Goal: Task Accomplishment & Management: Complete application form

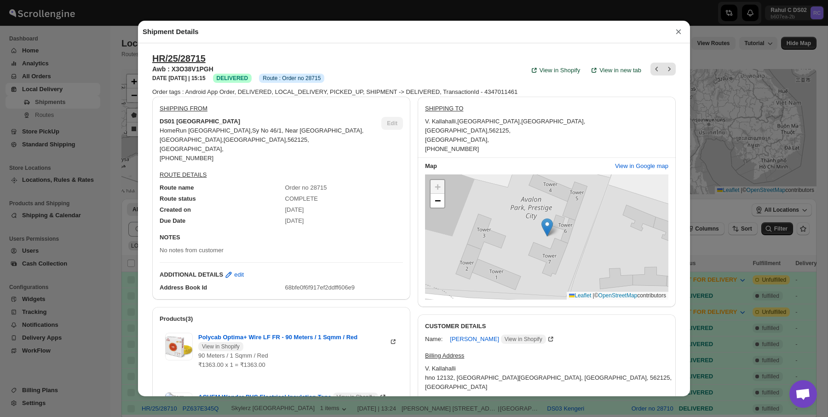
click at [63, 112] on div "Shipment Details × HR/25/28715 Awb : X3O38V1PGH DATE [DATE] | 15:15 Success DEL…" at bounding box center [414, 208] width 828 height 417
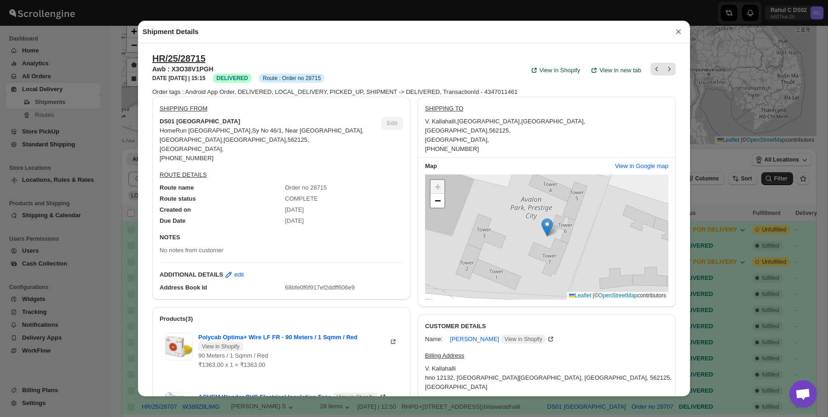
scroll to position [50, 0]
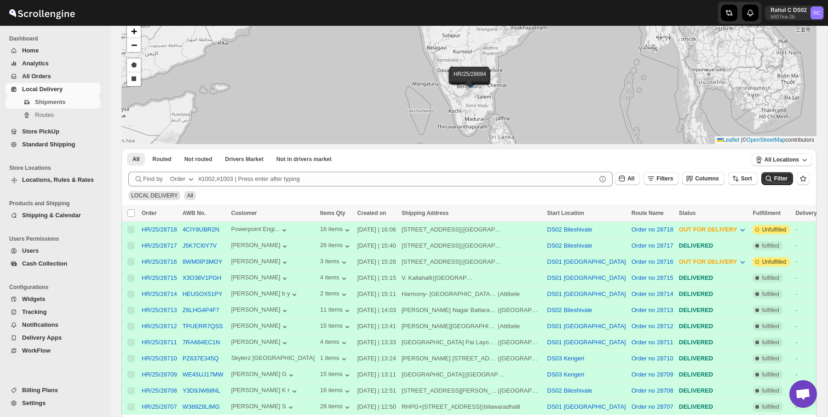
click at [54, 250] on span "Users" at bounding box center [60, 250] width 76 height 9
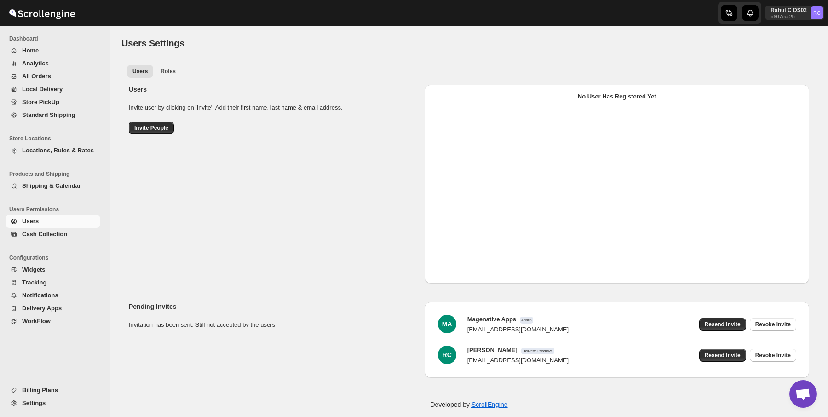
select select "637b767fbaab0276b10c91d5"
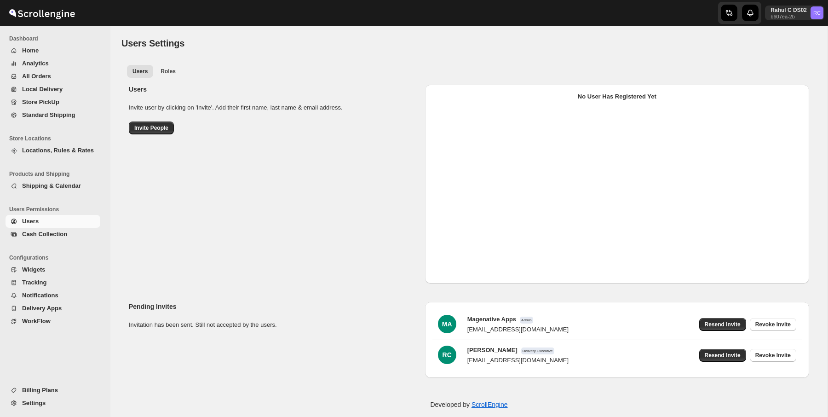
click at [381, 183] on div "Users Invite user by clicking on 'Invite'. Add their first name, last name & em…" at bounding box center [465, 180] width 688 height 206
select select "637b767fbaab0276b10c91d5"
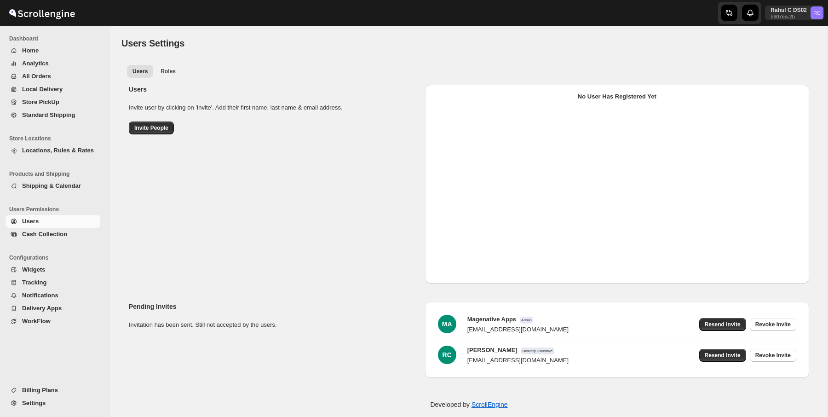
select select "637b767fbaab0276b10c91d5"
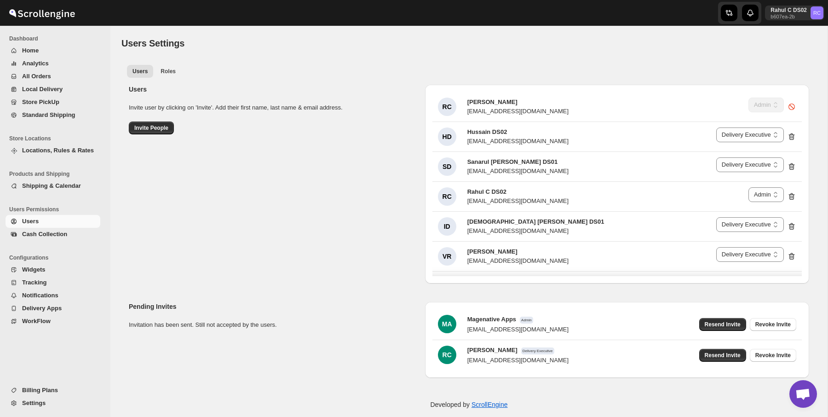
click at [388, 219] on div "Users Invite user by clicking on 'Invite'. Add their first name, last name & em…" at bounding box center [465, 180] width 688 height 206
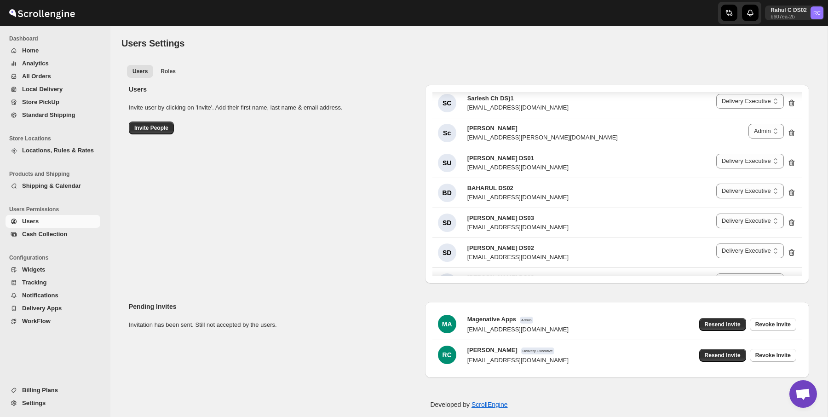
click at [564, 77] on div "Users Invite user by clicking on 'Invite'. Add their first name, last name & em…" at bounding box center [465, 180] width 688 height 206
click at [146, 127] on span "Invite People" at bounding box center [151, 127] width 34 height 7
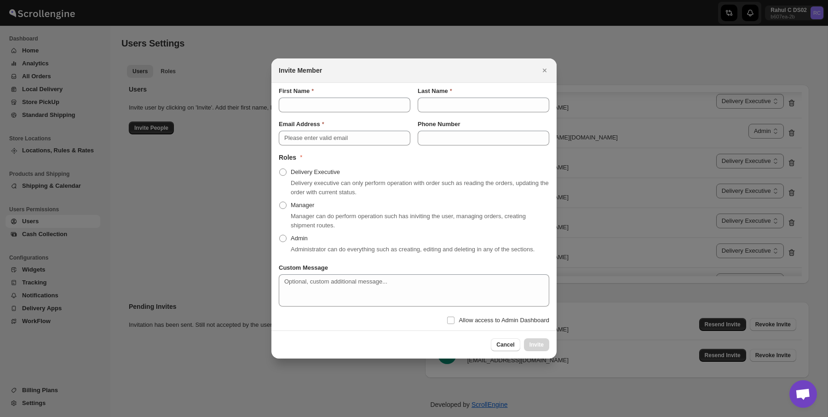
click at [219, 187] on div at bounding box center [414, 208] width 828 height 417
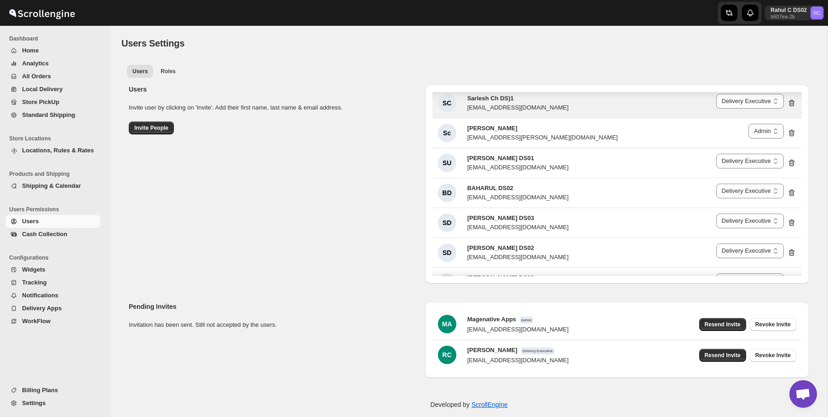
scroll to position [0, 0]
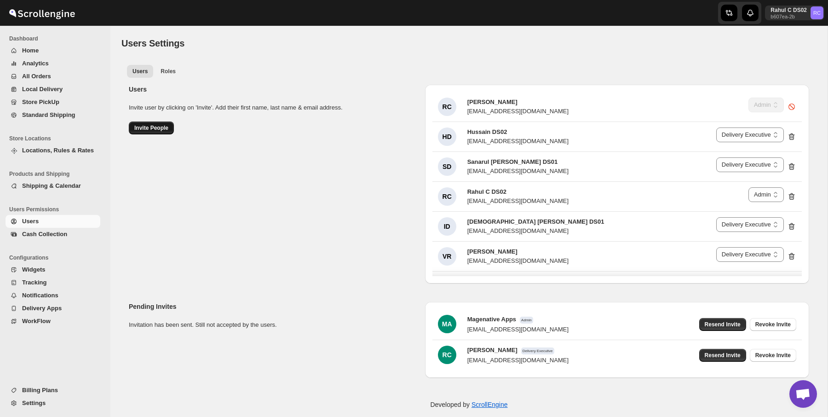
click at [143, 132] on button "Invite People" at bounding box center [151, 127] width 45 height 13
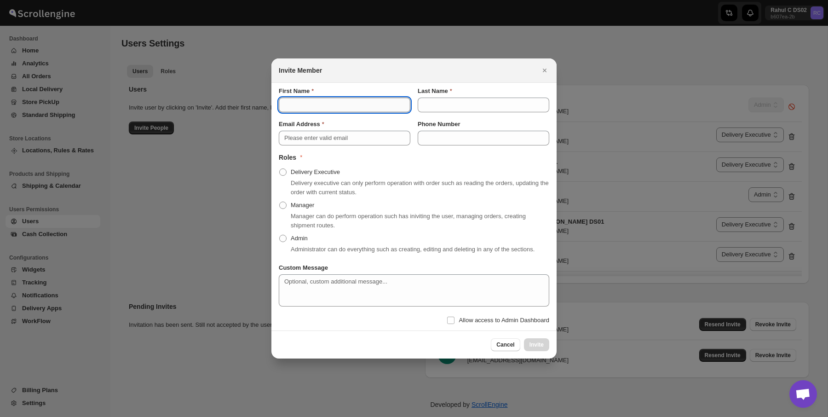
click at [324, 107] on input "First Name" at bounding box center [345, 105] width 132 height 15
type input "Baharul"
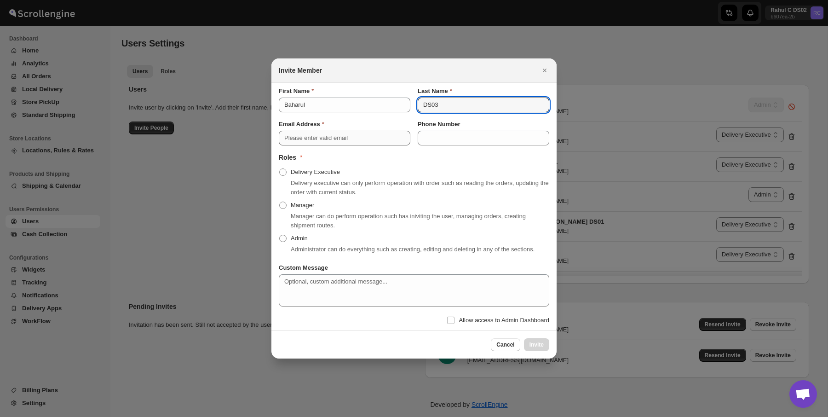
type input "DS03"
click at [359, 133] on input "Email Address" at bounding box center [345, 138] width 132 height 15
click at [308, 172] on span "Delivery Executive" at bounding box center [315, 171] width 49 height 9
click at [280, 169] on input "Delivery Executive" at bounding box center [279, 168] width 0 height 0
radio input "true"
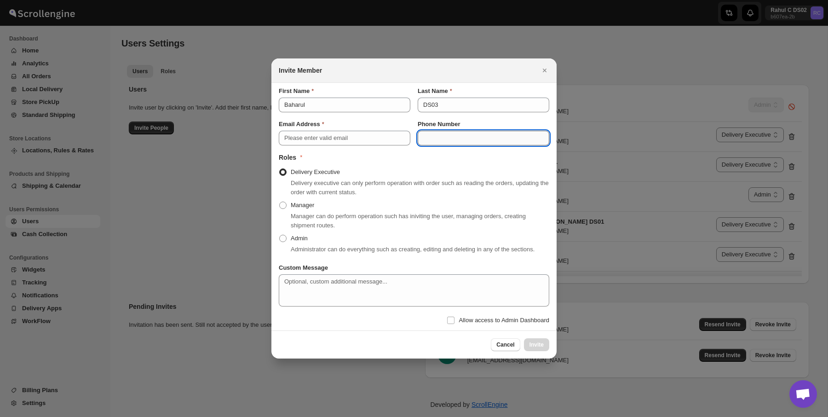
click at [464, 131] on input "Phone Number" at bounding box center [484, 138] width 132 height 15
type input "9633266450"
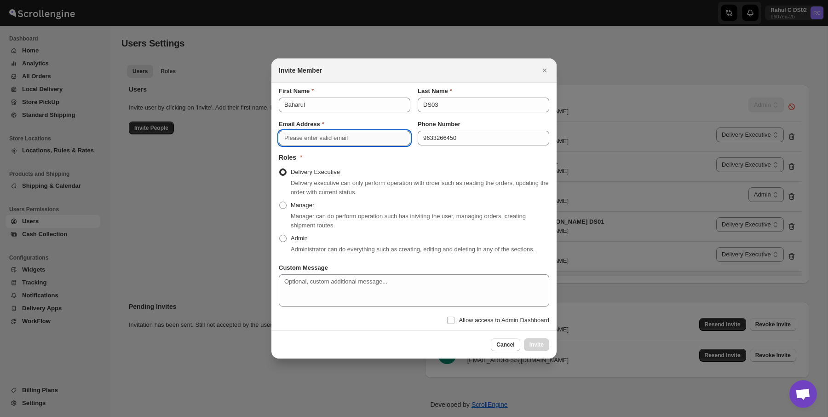
click at [369, 136] on input "Email Address" at bounding box center [345, 138] width 132 height 15
type input "hisivo6481@ishense.com"
click at [543, 348] on span "Invite" at bounding box center [537, 344] width 14 height 7
click at [530, 348] on span "Invite" at bounding box center [537, 344] width 14 height 7
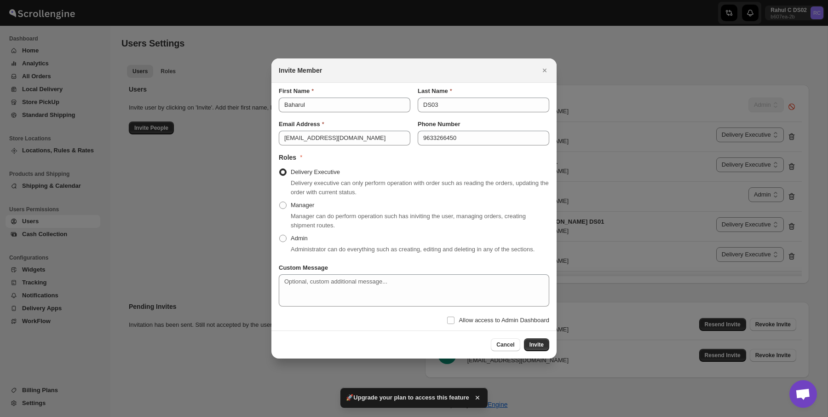
click at [505, 270] on div "Custom Message" at bounding box center [414, 267] width 271 height 9
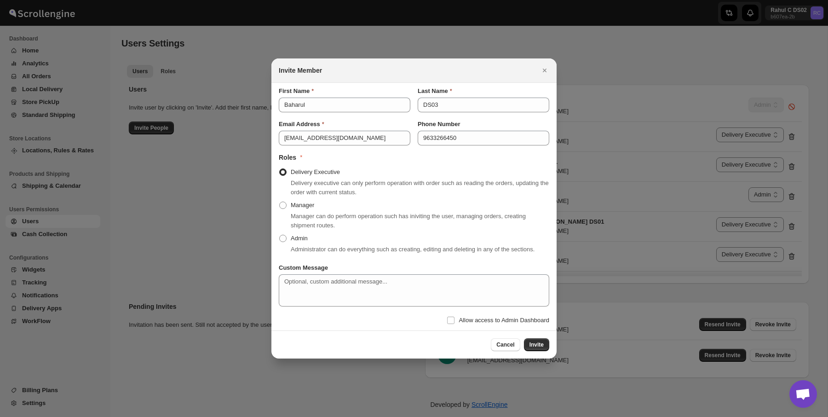
click at [369, 168] on div "Delivery Executive Delivery executive can only perform operation with order suc…" at bounding box center [414, 182] width 271 height 33
click at [528, 347] on button "Invite" at bounding box center [536, 344] width 25 height 13
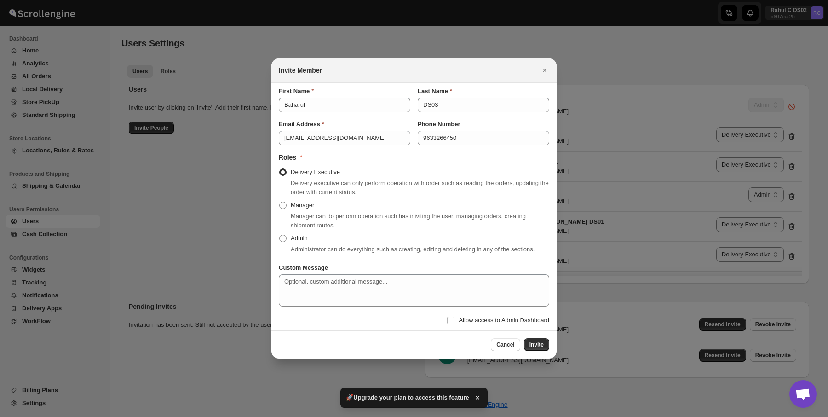
click at [446, 402] on span "🚀Upgrade your plan to access this feature" at bounding box center [407, 397] width 123 height 9
click at [473, 399] on icon "button" at bounding box center [477, 397] width 9 height 9
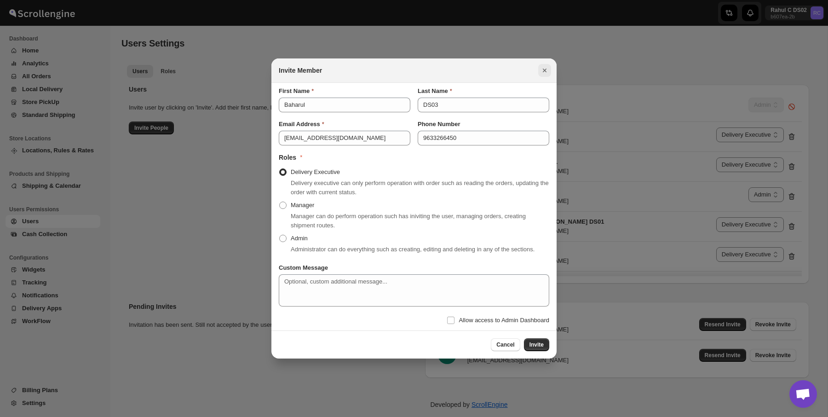
click at [542, 67] on icon "Close" at bounding box center [544, 70] width 9 height 9
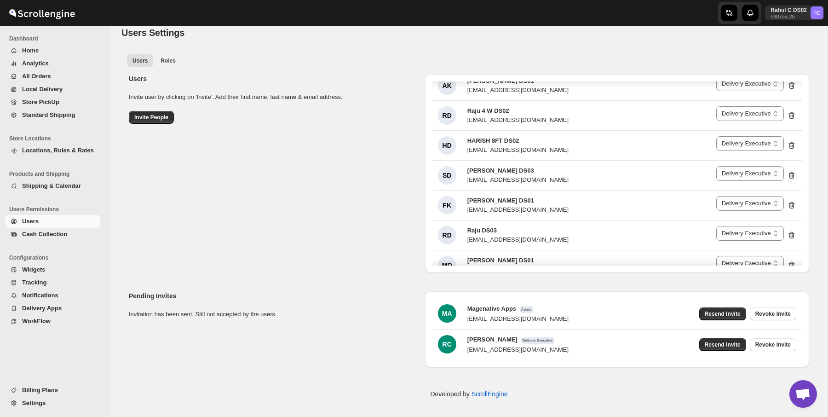
scroll to position [1599, 0]
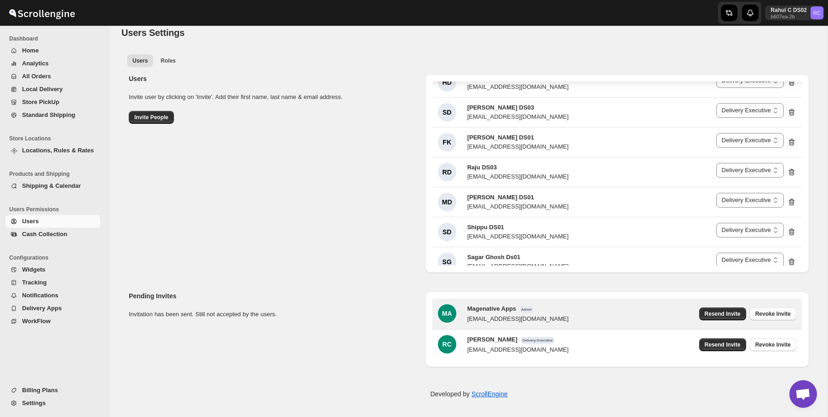
click at [757, 318] on button "Revoke Invite" at bounding box center [773, 313] width 46 height 13
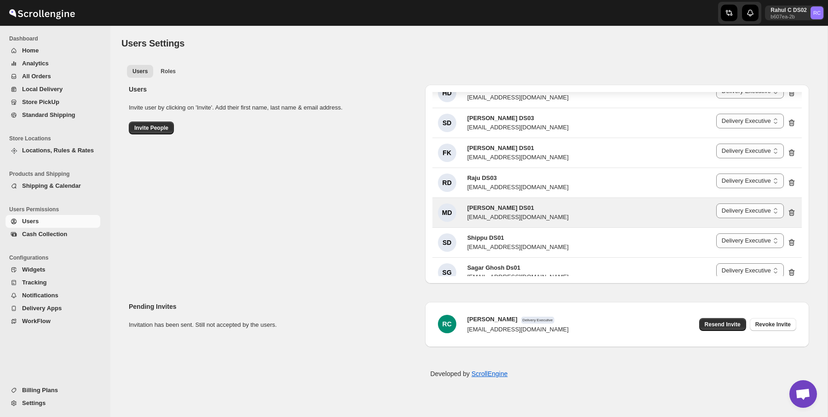
scroll to position [0, 0]
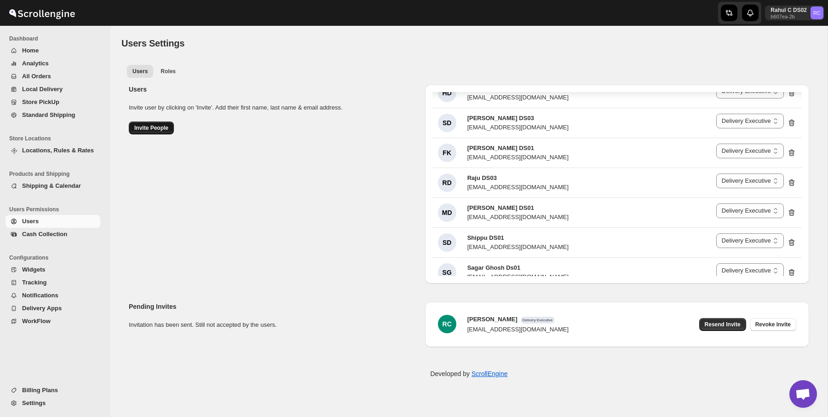
click at [159, 131] on span "Invite People" at bounding box center [151, 127] width 34 height 7
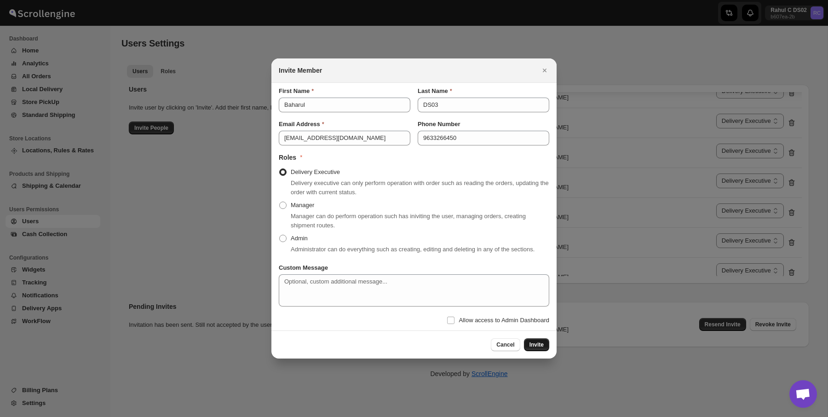
click at [537, 351] on button "Invite" at bounding box center [536, 344] width 25 height 13
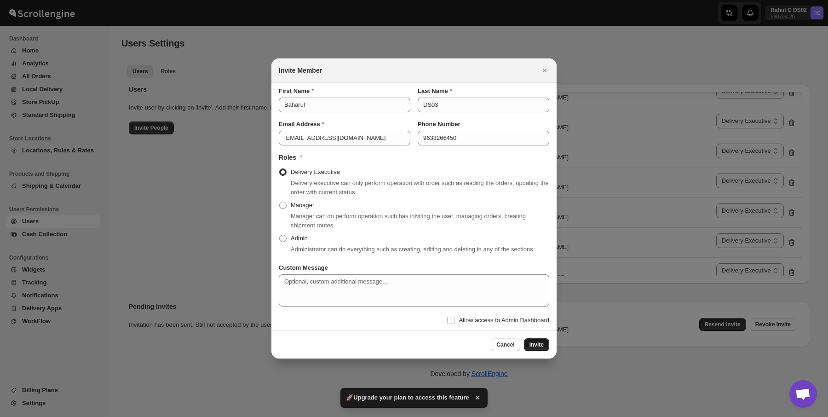
click at [538, 345] on span "Invite" at bounding box center [537, 344] width 14 height 7
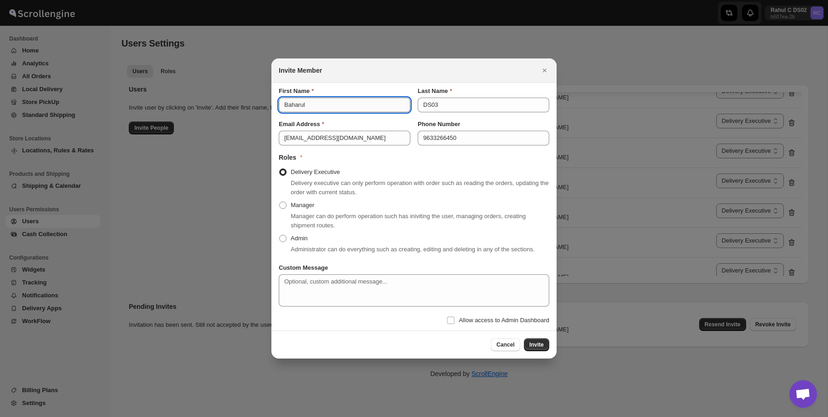
click at [327, 102] on input "Baharul" at bounding box center [345, 105] width 132 height 15
click at [433, 103] on input "DS03" at bounding box center [484, 105] width 132 height 15
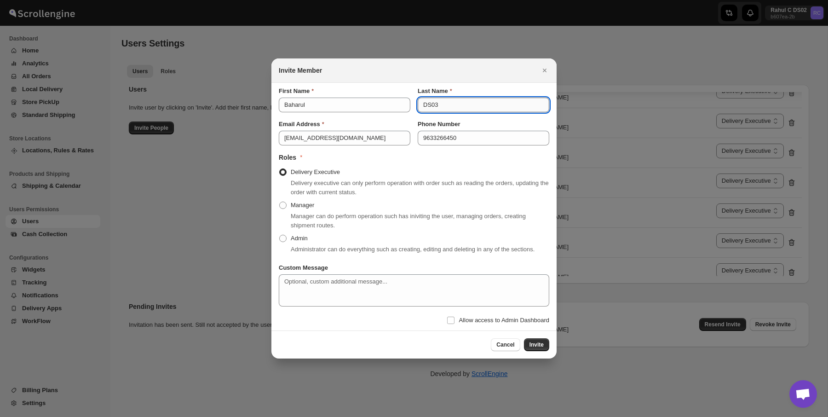
click at [433, 103] on input "DS03" at bounding box center [484, 105] width 132 height 15
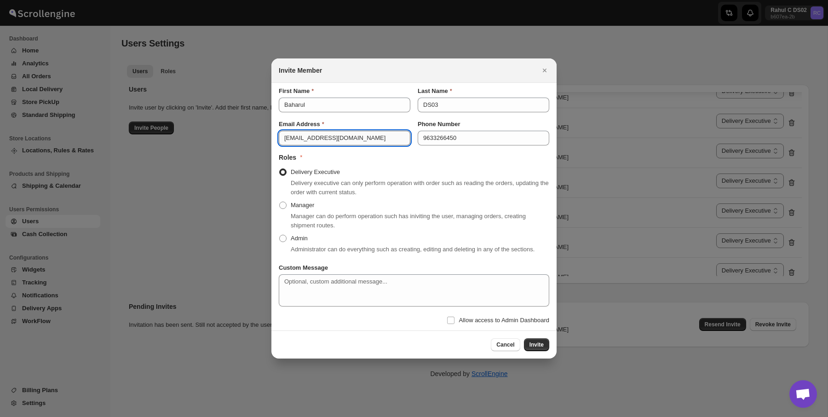
click at [330, 137] on input "hisivo6481@ishense.com" at bounding box center [345, 138] width 132 height 15
click at [454, 138] on input "9633266450" at bounding box center [484, 138] width 132 height 15
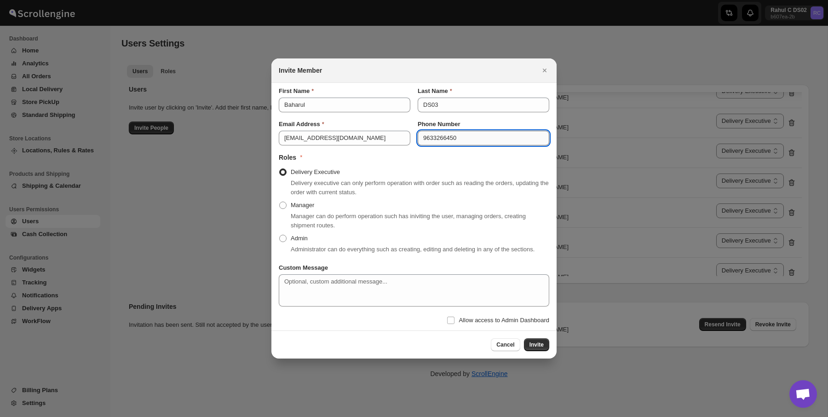
click at [454, 138] on input "9633266450" at bounding box center [484, 138] width 132 height 15
click at [228, 53] on div at bounding box center [414, 208] width 828 height 417
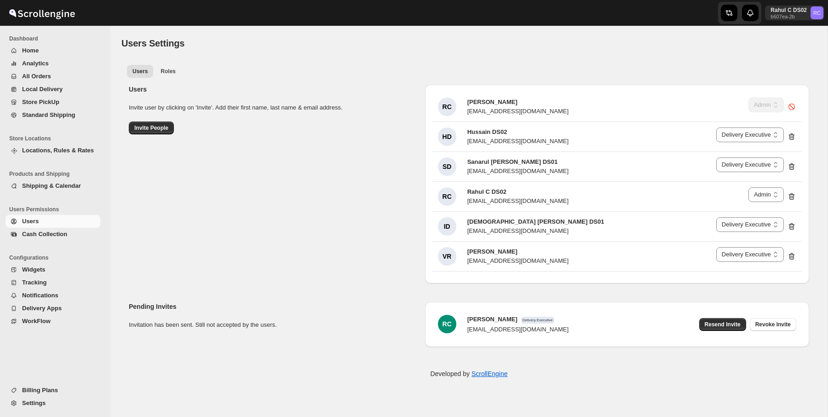
select select "637b767fbaab0276b10c91d5"
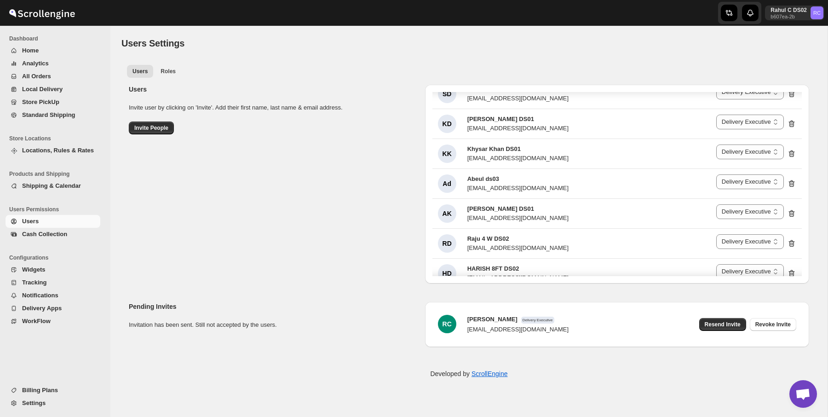
scroll to position [1543, 0]
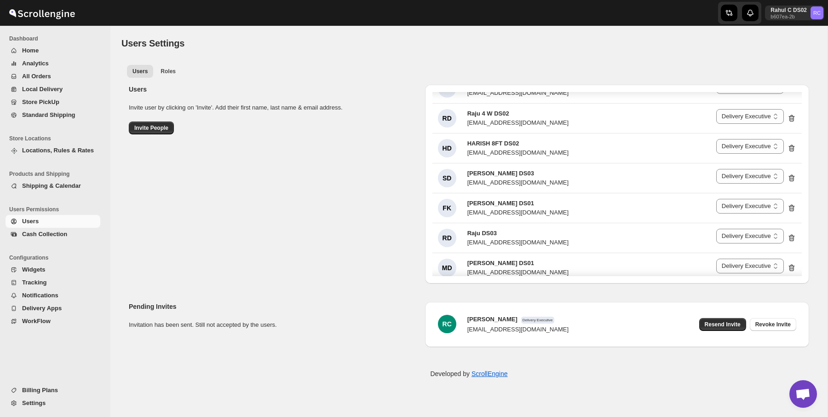
click at [298, 166] on div "Users Invite user by clicking on 'Invite'. Add their first name, last name & em…" at bounding box center [465, 180] width 688 height 206
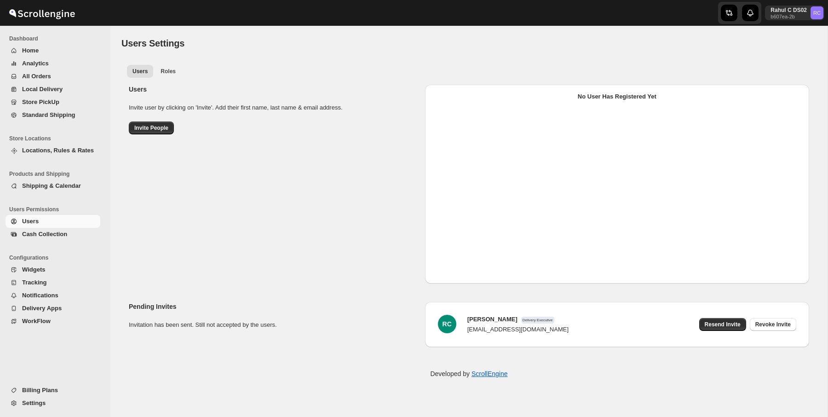
select select "637b767fbaab0276b10c91d5"
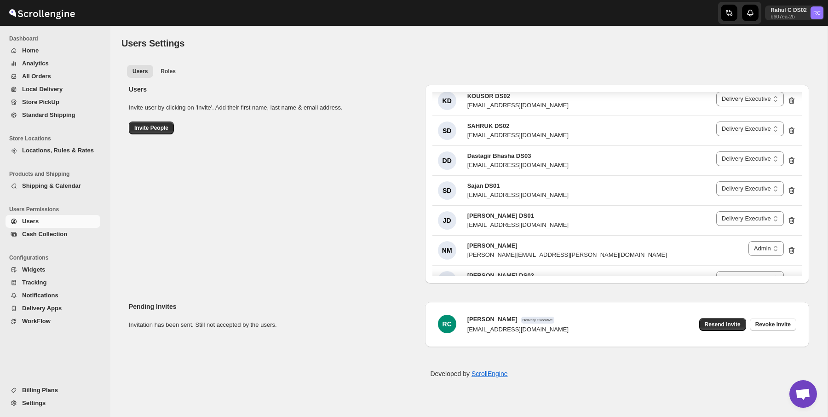
scroll to position [1599, 0]
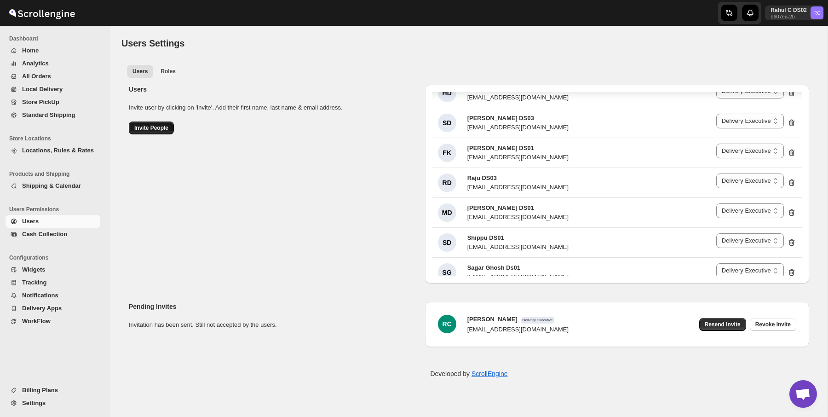
click at [169, 128] on button "Invite People" at bounding box center [151, 127] width 45 height 13
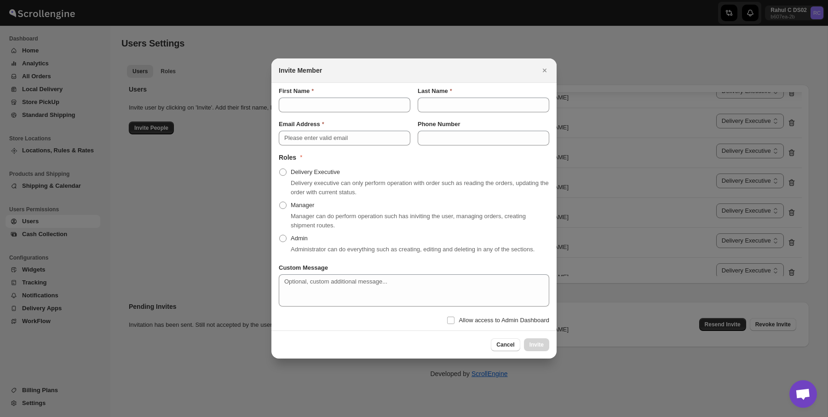
click at [317, 112] on div "Email Address Phone Number" at bounding box center [410, 128] width 278 height 33
click at [343, 88] on div "First Name" at bounding box center [345, 90] width 132 height 9
click at [340, 98] on input "First Name" at bounding box center [345, 105] width 132 height 15
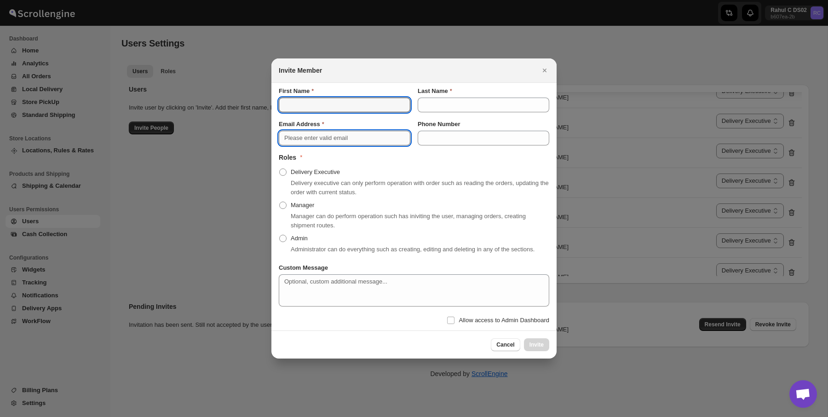
click at [345, 136] on input "Email Address" at bounding box center [345, 138] width 132 height 15
paste input "Email - hisivo6481@ishense.com"
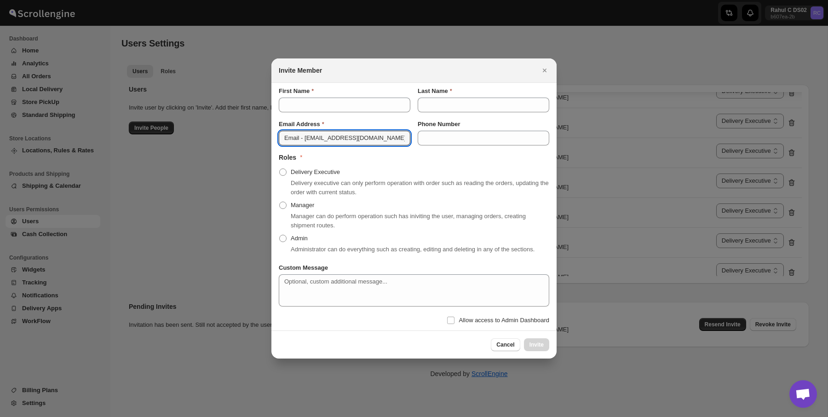
drag, startPoint x: 305, startPoint y: 132, endPoint x: 251, endPoint y: 122, distance: 55.2
click at [251, 416] on div "Invite Member First Name Last Name Email Address Email - hisivo6481@ishense.com…" at bounding box center [414, 417] width 828 height 0
type input "hisivo6481@ishense.com"
paste input "Email - hisivo6481@ishense.com"
click at [468, 135] on input "Phone Number" at bounding box center [484, 138] width 132 height 15
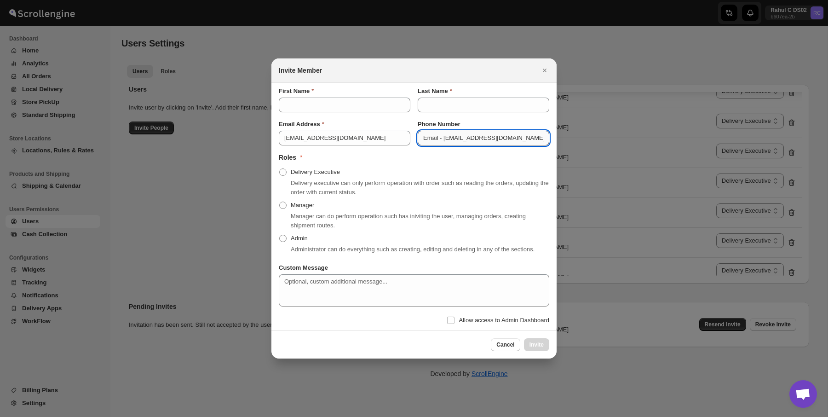
click at [444, 131] on input "Email - hisivo6481@ishense.com" at bounding box center [484, 138] width 132 height 15
paste input "9633266450"
click at [425, 131] on input "9633266450" at bounding box center [484, 138] width 132 height 15
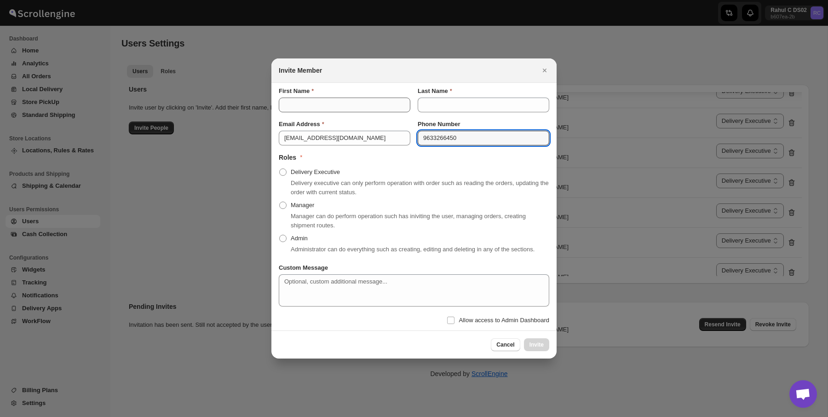
type input "9633266450"
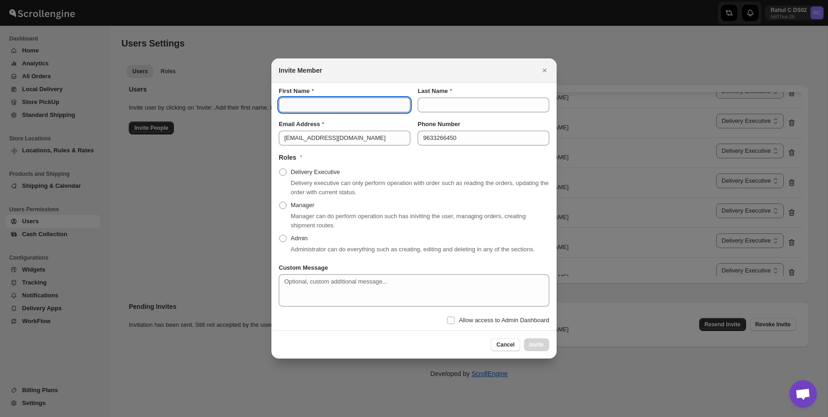
click at [357, 98] on input "First Name" at bounding box center [345, 105] width 132 height 15
type input "Baharul"
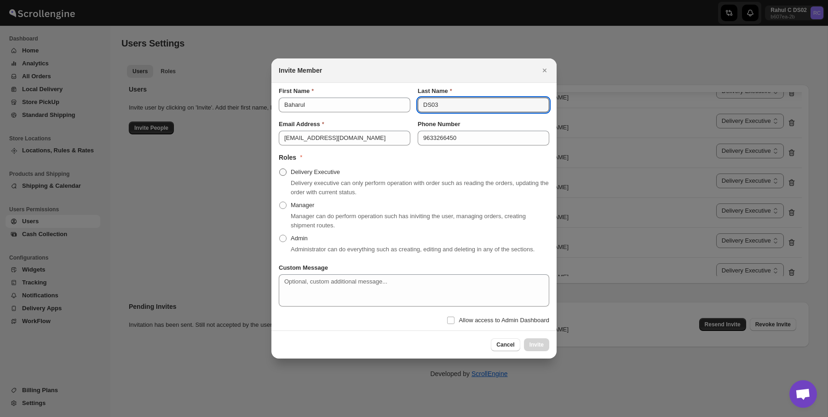
type input "DS03"
click at [293, 170] on span "Delivery Executive" at bounding box center [315, 171] width 49 height 7
click at [280, 169] on input "Delivery Executive" at bounding box center [279, 168] width 0 height 0
radio input "true"
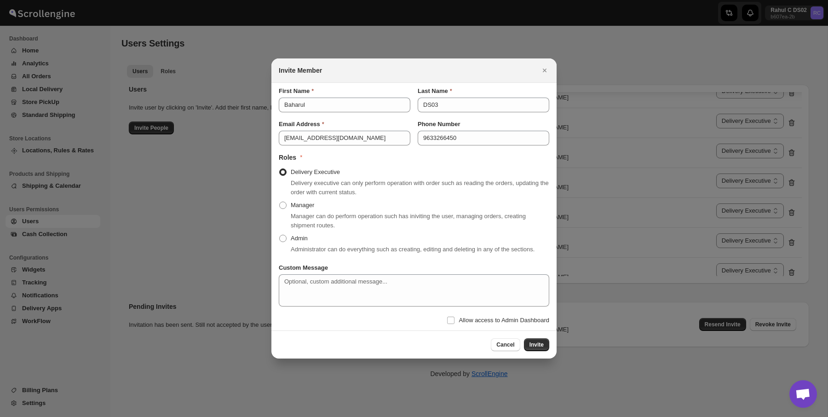
click at [533, 342] on div "Cancel Invite" at bounding box center [520, 344] width 58 height 13
click at [532, 348] on span "Invite" at bounding box center [537, 344] width 14 height 7
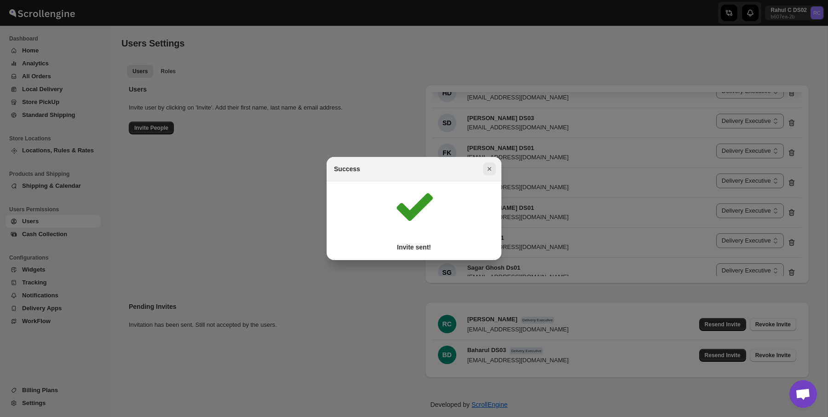
click at [489, 167] on icon "Close" at bounding box center [489, 168] width 9 height 9
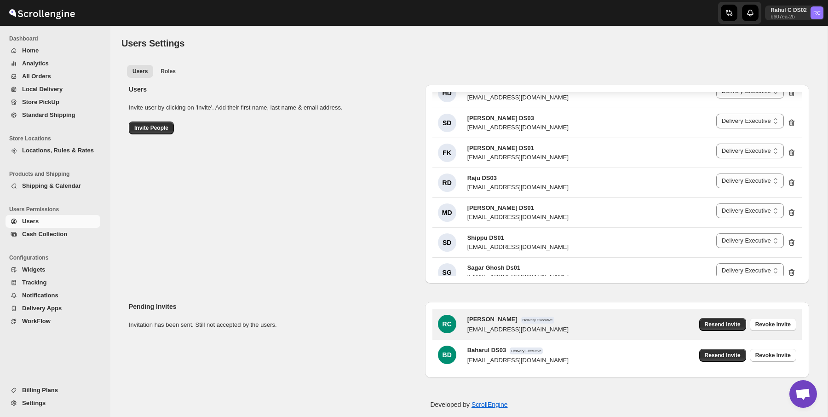
scroll to position [11, 0]
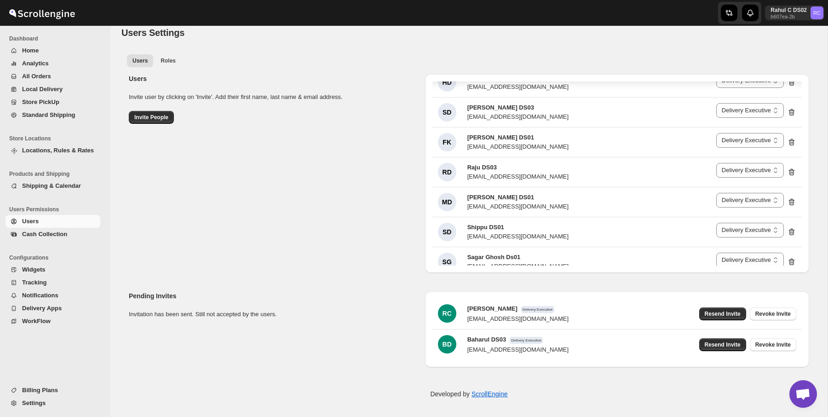
click at [363, 176] on div "Users Invite user by clicking on 'Invite'. Add their first name, last name & em…" at bounding box center [465, 170] width 688 height 206
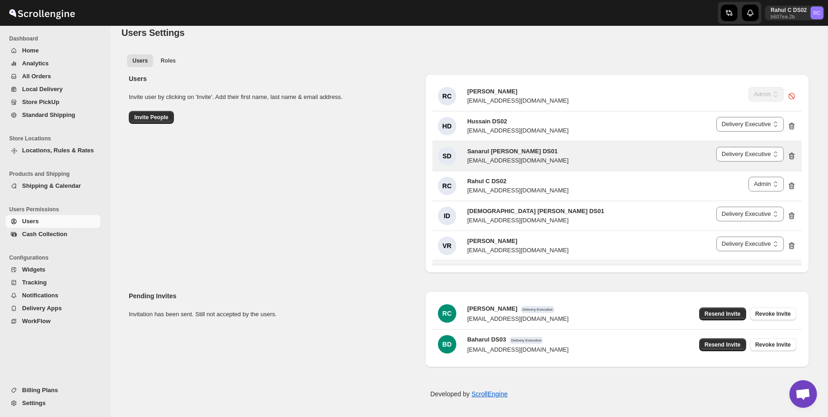
scroll to position [0, 0]
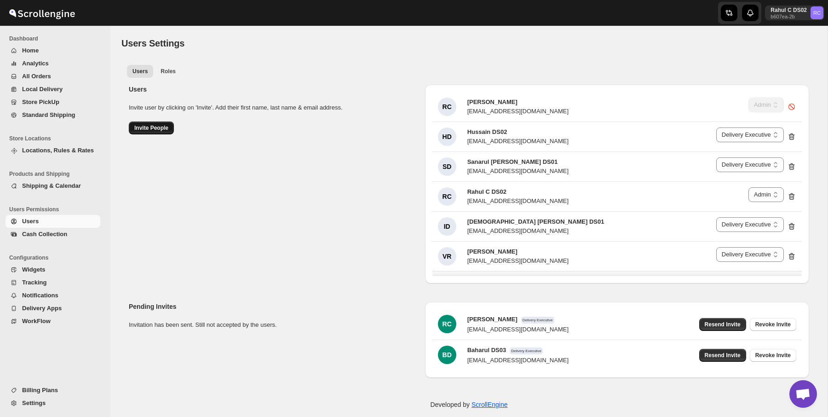
click at [158, 126] on span "Invite People" at bounding box center [151, 127] width 34 height 7
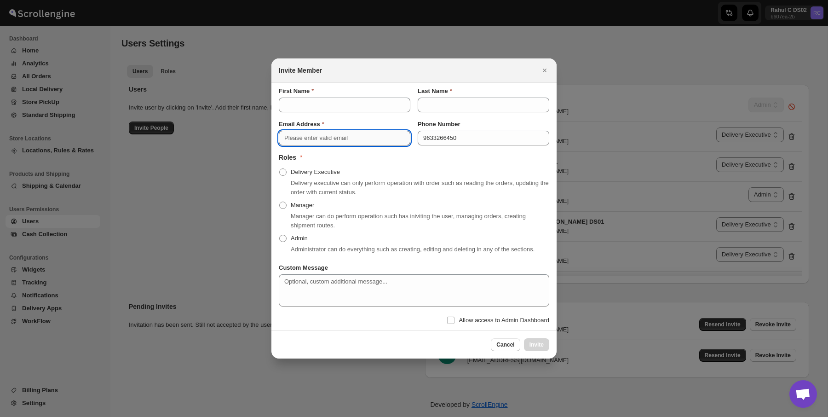
click at [310, 132] on input "Email Address" at bounding box center [345, 138] width 132 height 15
click at [339, 106] on input "First Name" at bounding box center [345, 105] width 132 height 15
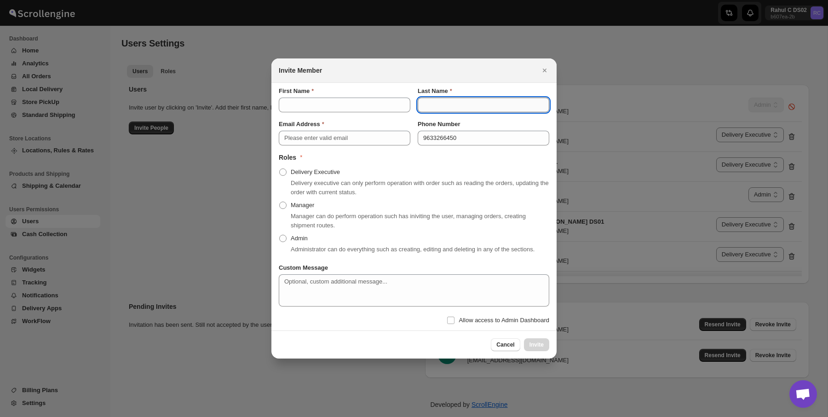
click at [462, 107] on input "Last Name" at bounding box center [484, 105] width 132 height 15
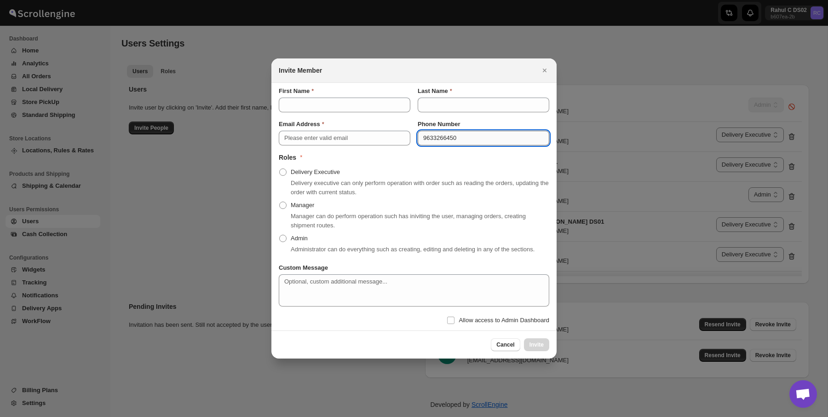
click at [449, 132] on input "9633266450" at bounding box center [484, 138] width 132 height 15
click at [248, 128] on div at bounding box center [414, 208] width 828 height 417
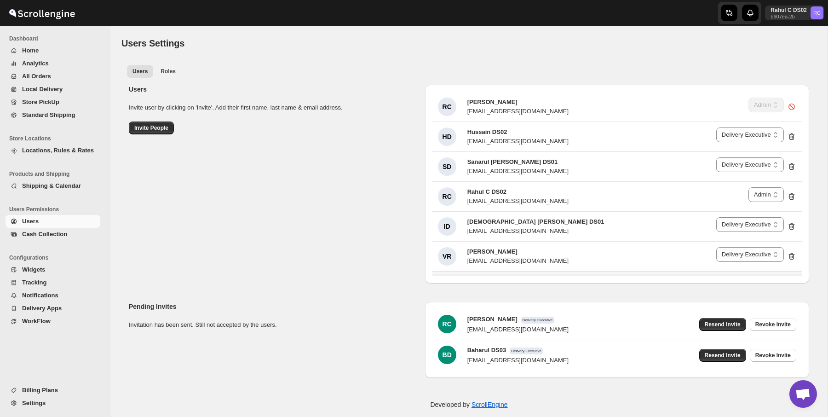
scroll to position [11, 0]
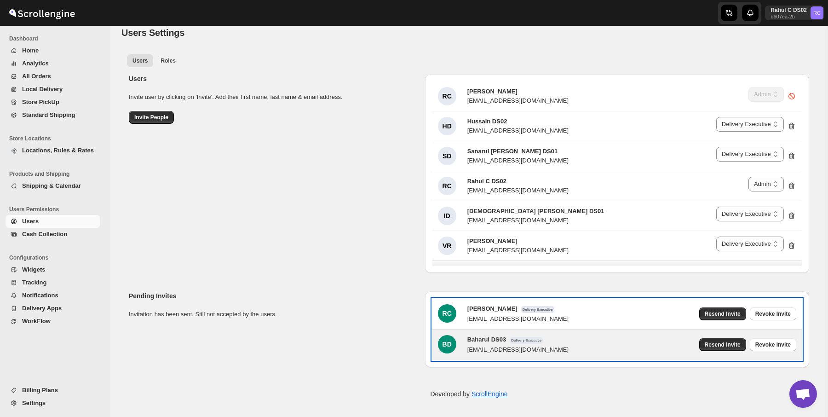
click at [529, 341] on span "Delivery Executive" at bounding box center [526, 340] width 33 height 7
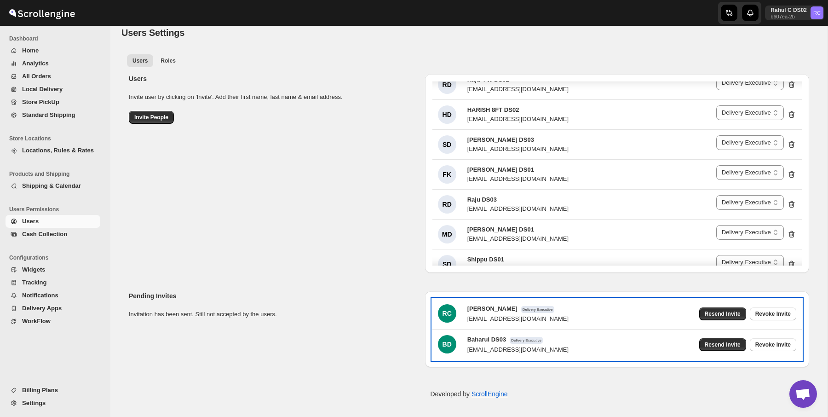
scroll to position [1599, 0]
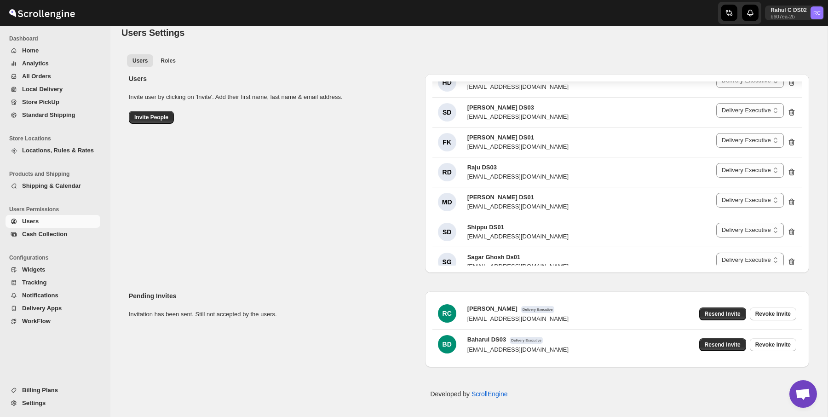
click at [223, 97] on p "Invite user by clicking on 'Invite'. Add their first name, last name & email ad…" at bounding box center [273, 96] width 289 height 9
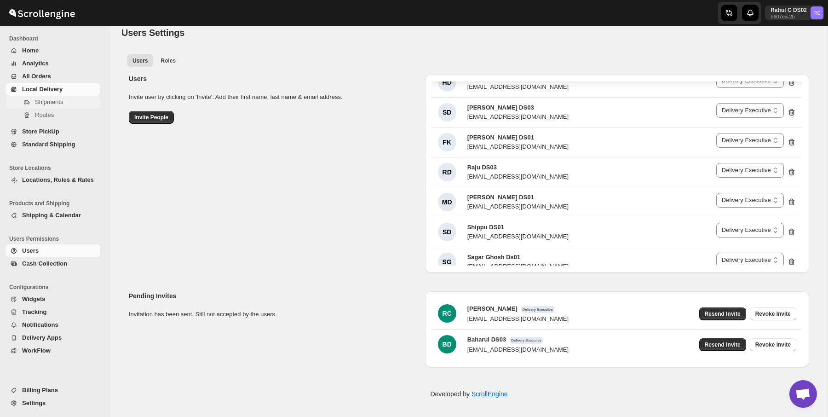
click at [69, 105] on span "Shipments" at bounding box center [66, 102] width 63 height 9
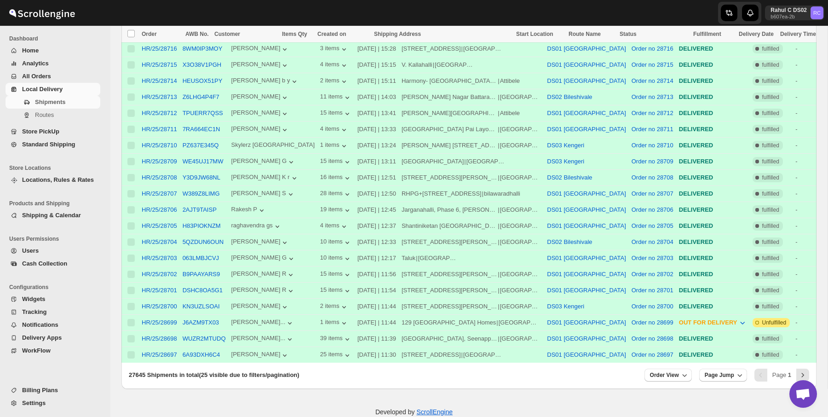
scroll to position [334, 0]
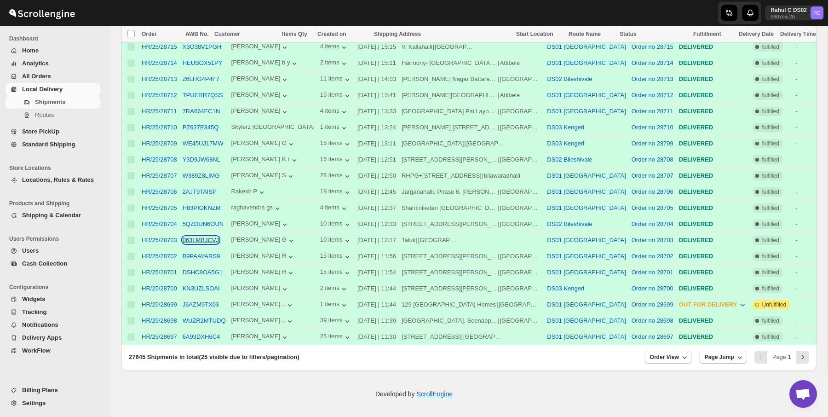
click at [200, 237] on button "063LMBJCVJ" at bounding box center [201, 239] width 36 height 7
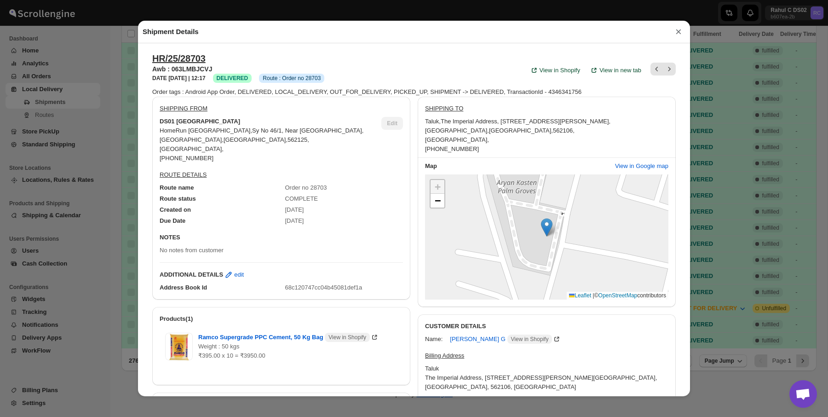
scroll to position [42, 0]
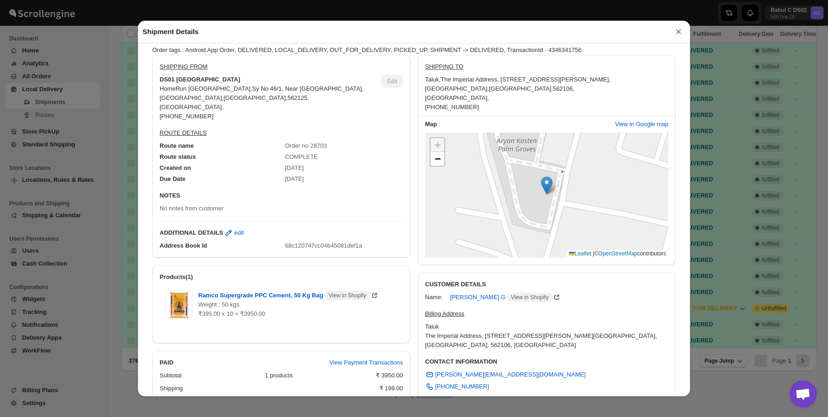
click at [449, 83] on span "The Imperial Address, Site No. 31, Opposite Club House, Chandapura-Anekal Main …" at bounding box center [526, 79] width 170 height 7
click at [498, 92] on div "Taluk , The Imperial Address, Site No. 31, Opposite Club House, Chandapura-Anek…" at bounding box center [546, 93] width 243 height 37
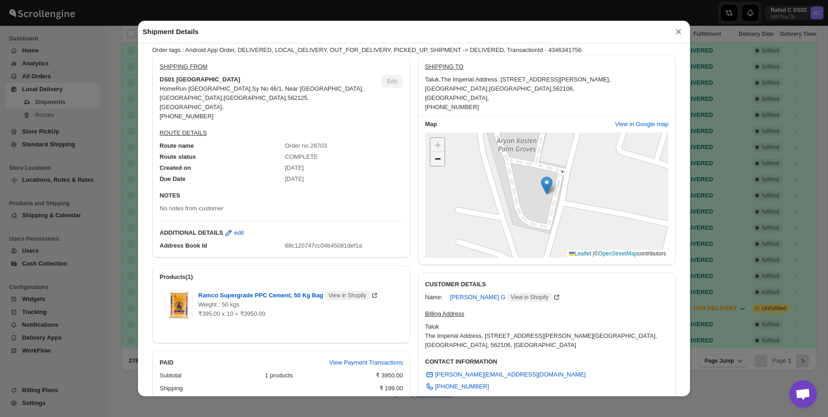
click at [433, 161] on link "−" at bounding box center [438, 159] width 14 height 14
click at [624, 127] on span "View in Google map" at bounding box center [641, 124] width 53 height 9
